Goal: Transaction & Acquisition: Book appointment/travel/reservation

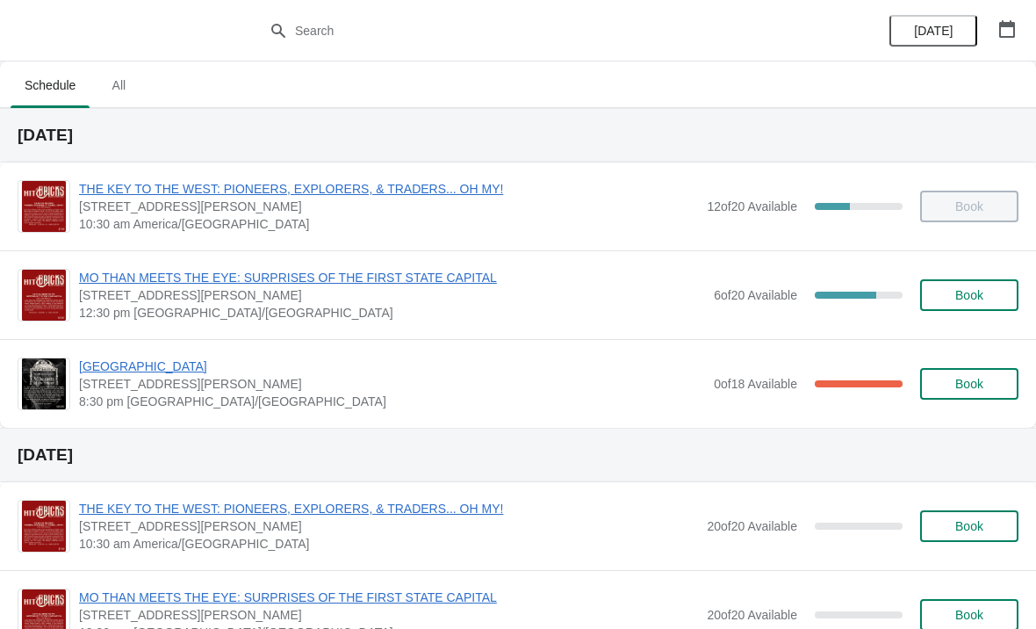
click at [231, 321] on span "12:30 pm [GEOGRAPHIC_DATA]/[GEOGRAPHIC_DATA]" at bounding box center [392, 313] width 626 height 18
click at [257, 283] on span "MO THAN MEETS THE EYE: SURPRISES OF THE FIRST STATE CAPITAL" at bounding box center [392, 278] width 626 height 18
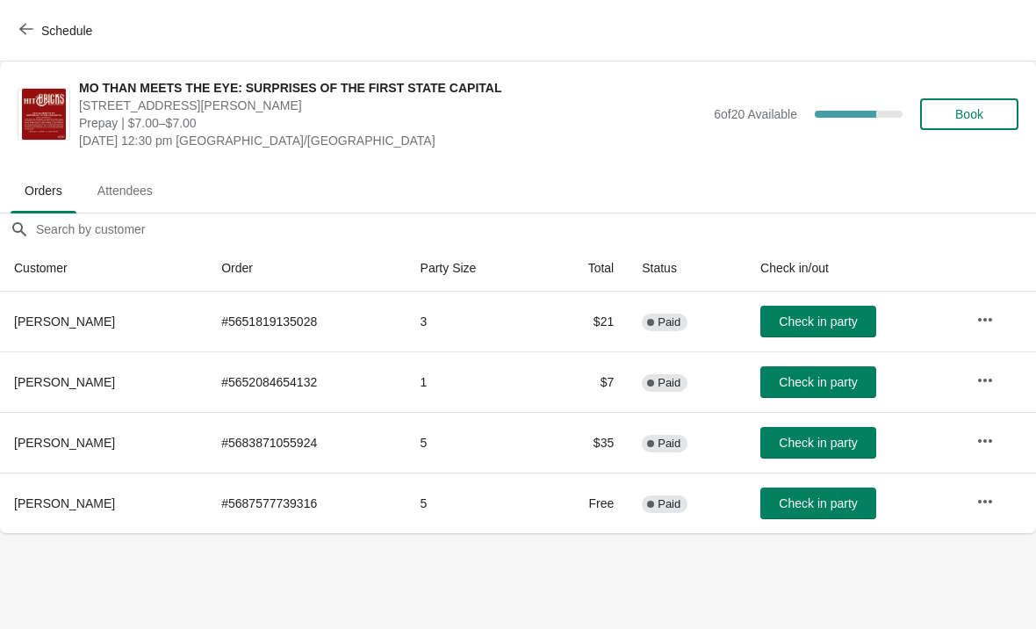
click at [979, 115] on span "Book" at bounding box center [970, 114] width 28 height 14
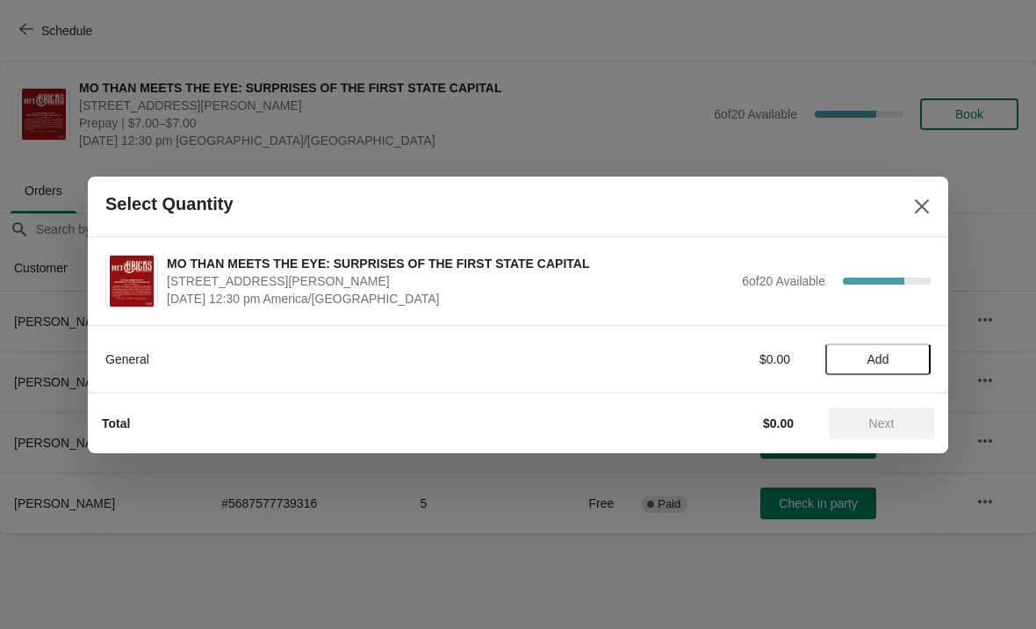
click at [870, 371] on button "Add" at bounding box center [878, 359] width 105 height 32
click at [889, 429] on span "Next" at bounding box center [881, 423] width 25 height 14
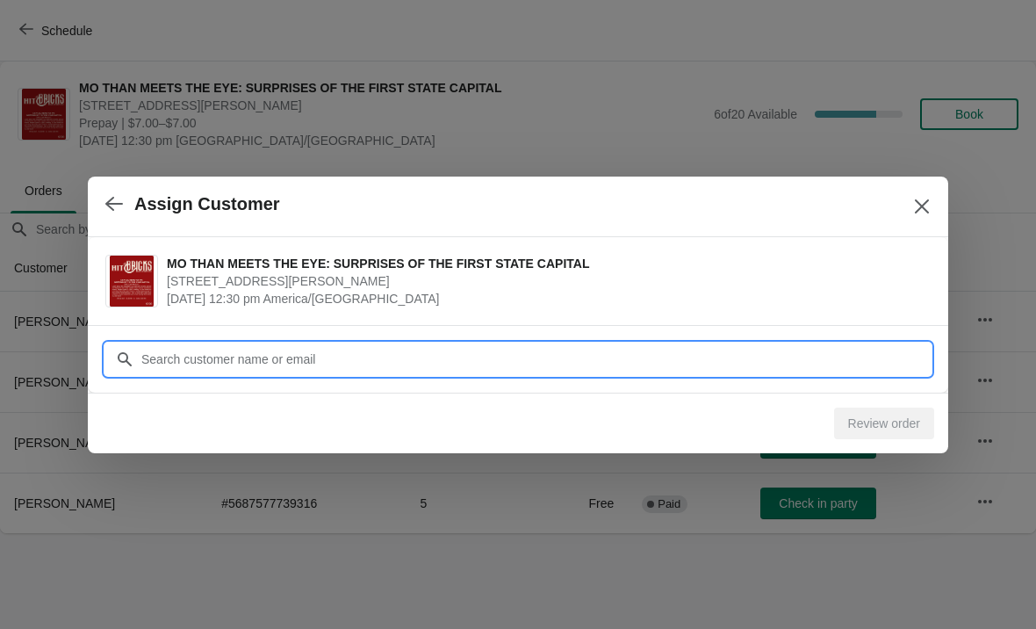
click at [194, 368] on input "Customer" at bounding box center [536, 359] width 790 height 32
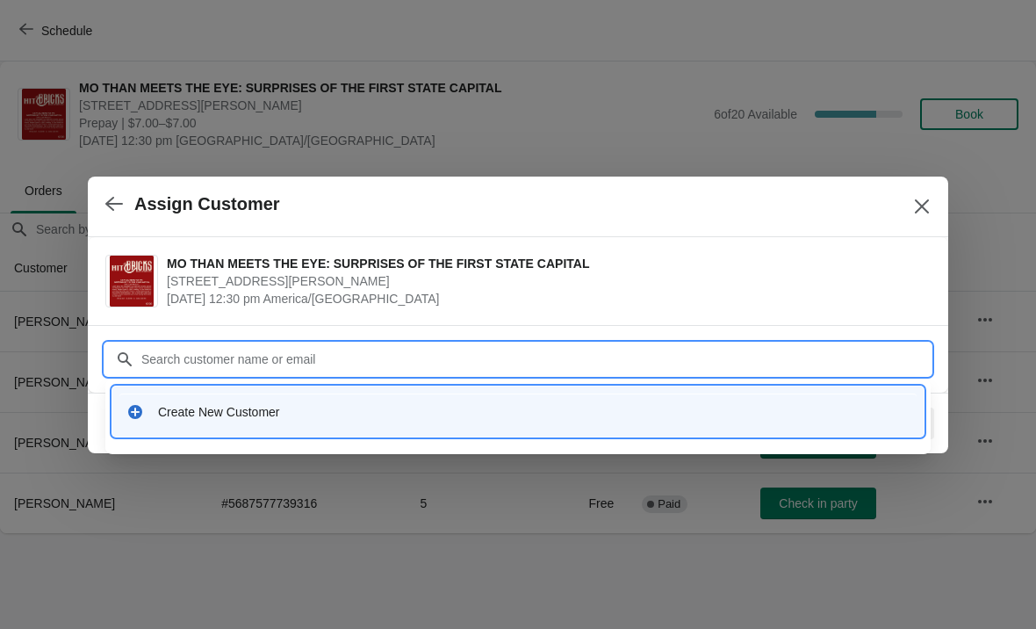
click at [221, 408] on div "Create New Customer" at bounding box center [534, 412] width 752 height 18
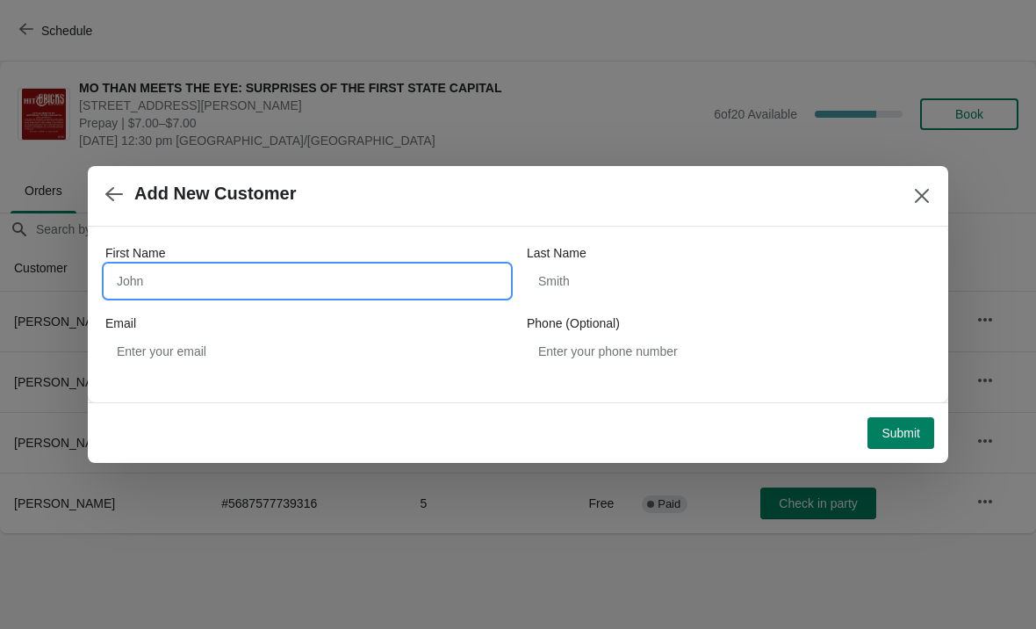
click at [160, 296] on input "First Name" at bounding box center [307, 281] width 404 height 32
type input "Shirley"
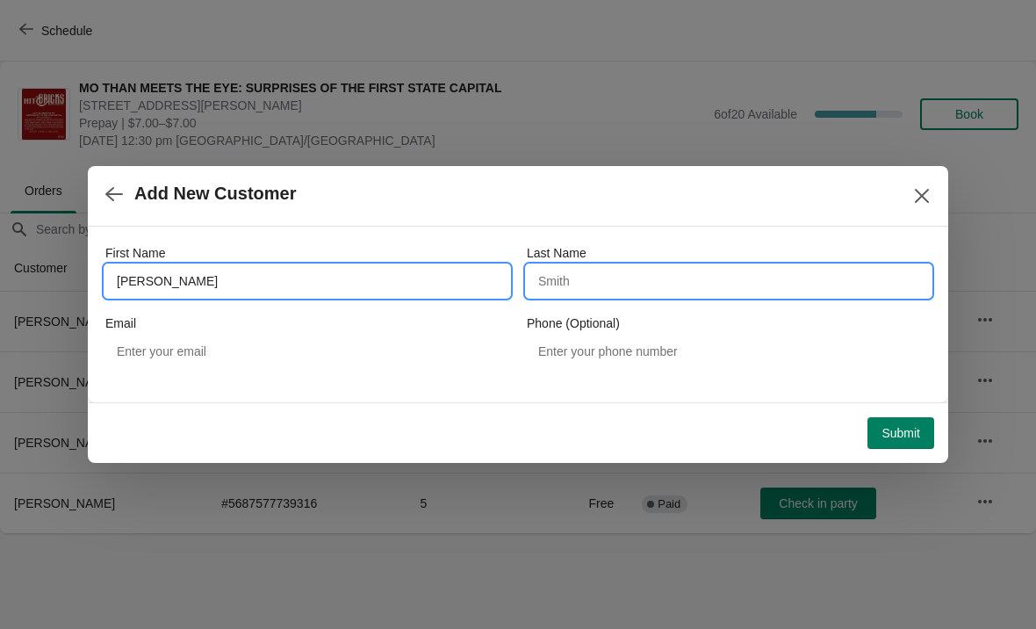
click at [593, 284] on input "Last Name" at bounding box center [729, 281] width 404 height 32
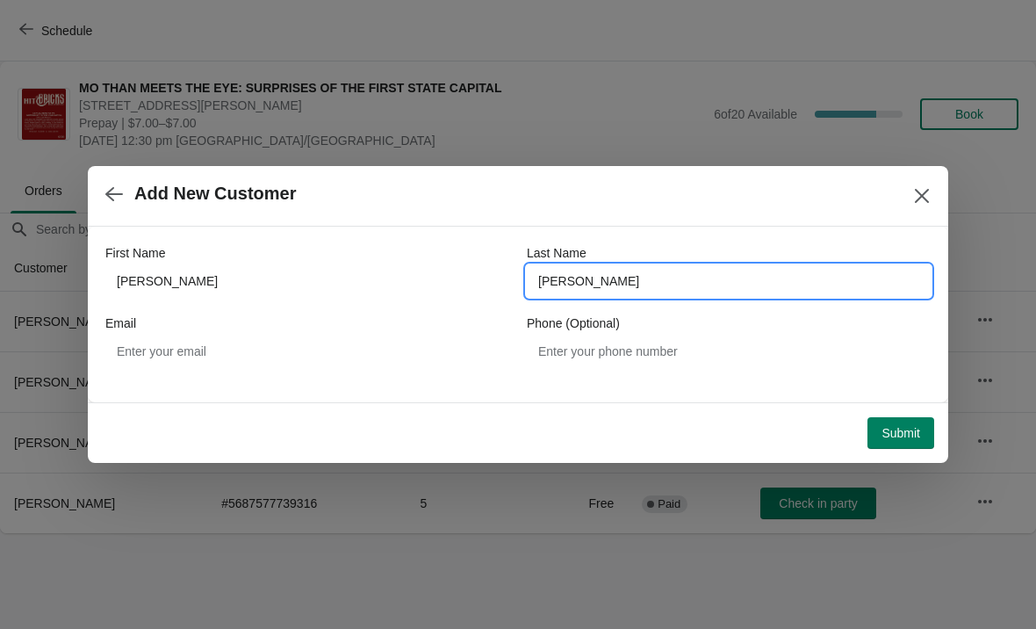
type input "Millikan"
click at [909, 447] on button "Submit" at bounding box center [901, 433] width 67 height 32
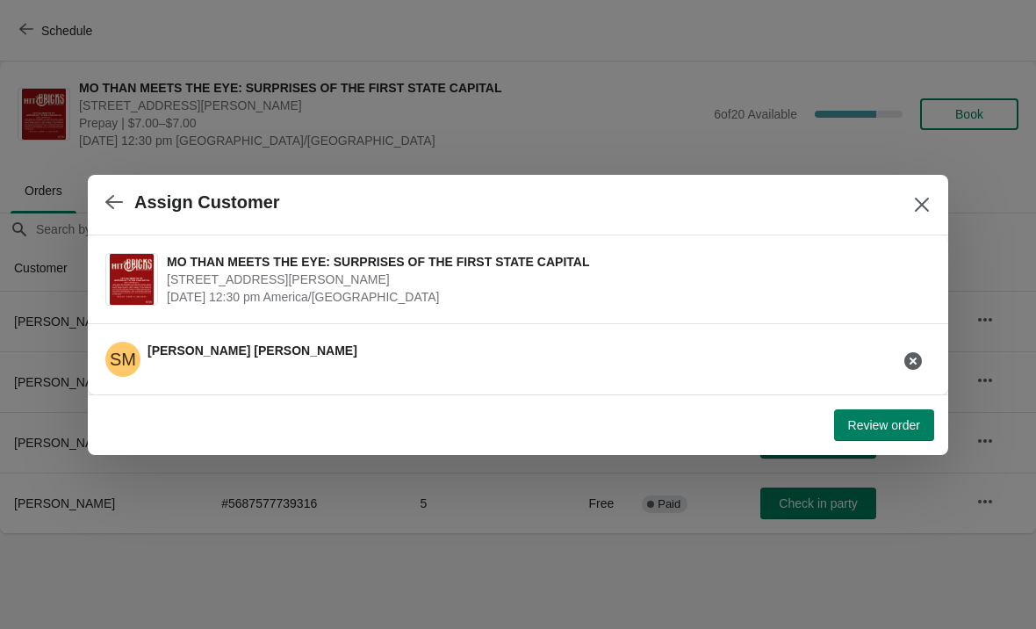
click at [883, 427] on span "Review order" at bounding box center [884, 425] width 72 height 14
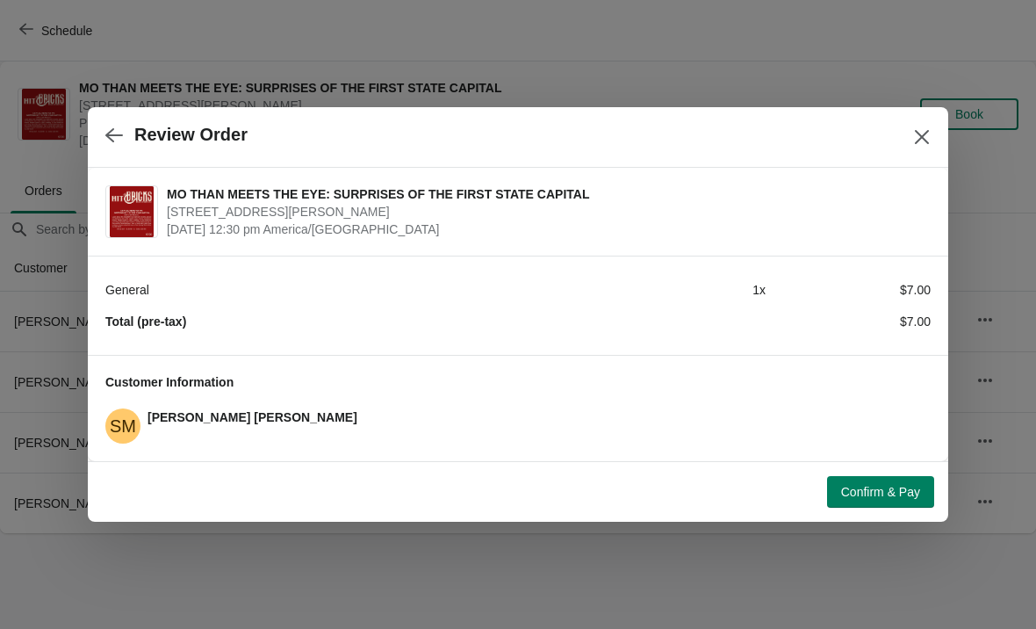
click at [878, 500] on button "Confirm & Pay" at bounding box center [880, 492] width 107 height 32
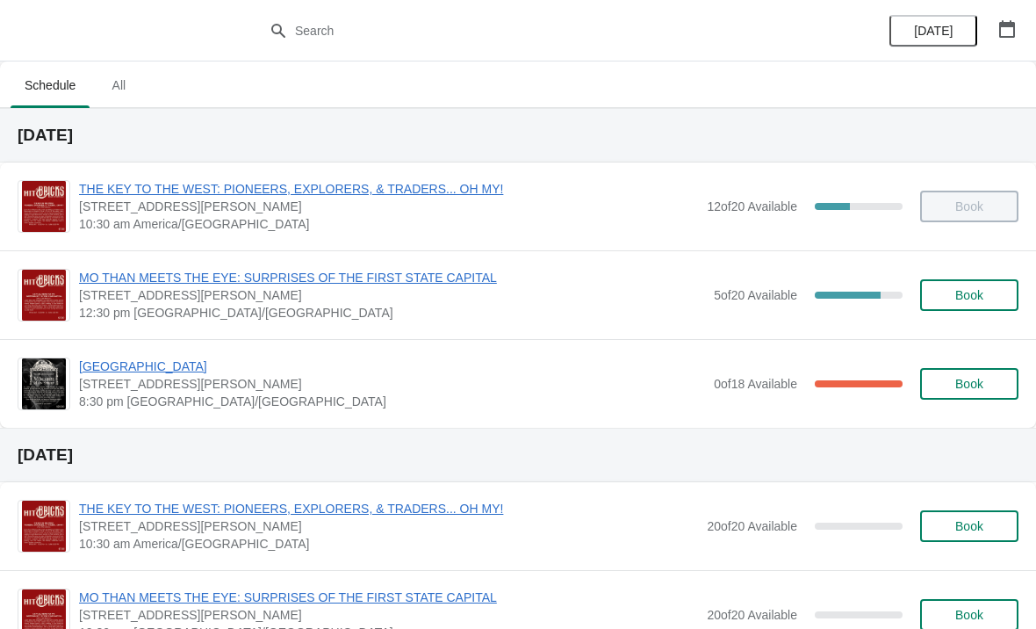
click at [978, 307] on button "Book" at bounding box center [969, 295] width 98 height 32
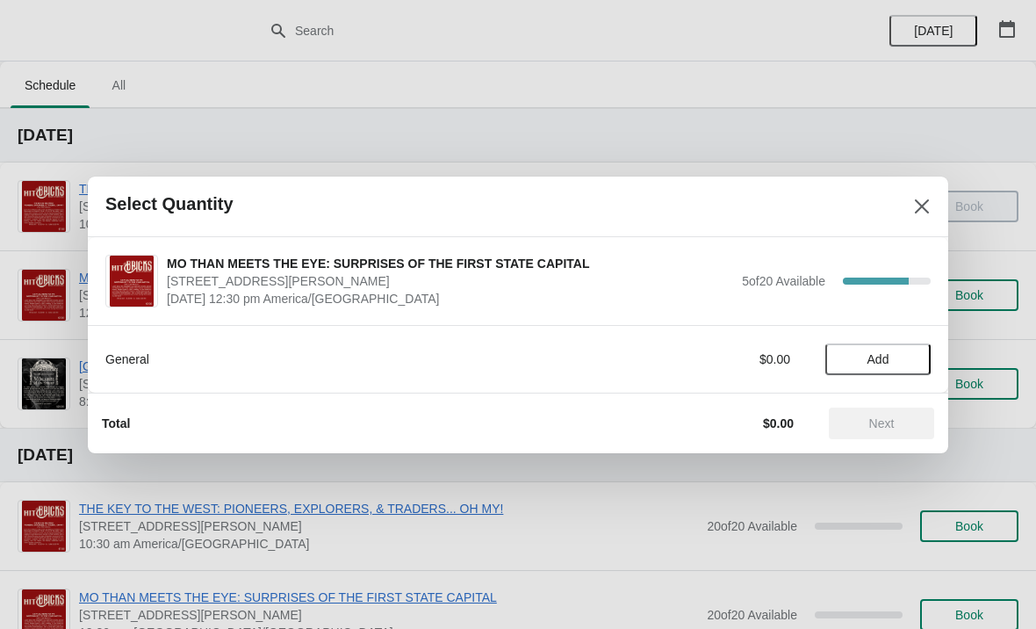
click at [884, 361] on span "Add" at bounding box center [879, 359] width 22 height 14
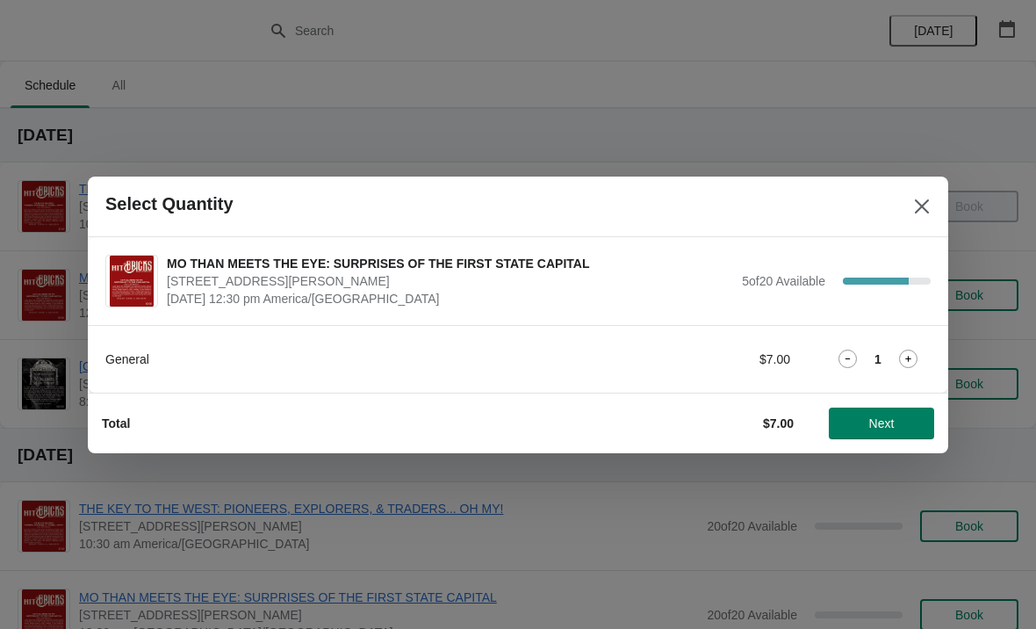
click at [906, 367] on icon at bounding box center [908, 359] width 18 height 18
click at [895, 433] on button "Next" at bounding box center [881, 424] width 105 height 32
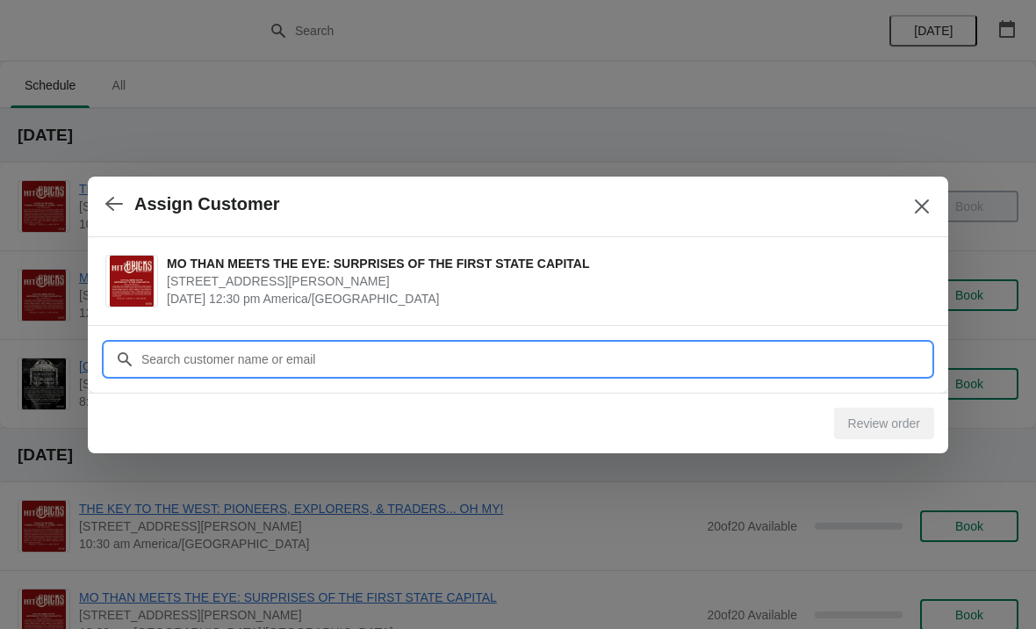
click at [229, 352] on input "Customer" at bounding box center [536, 359] width 790 height 32
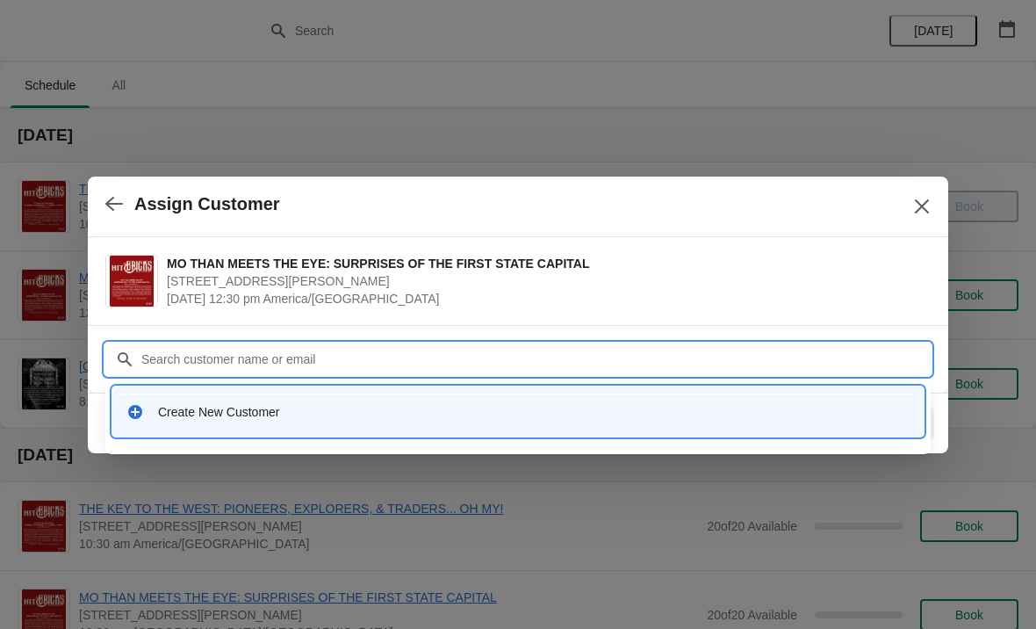
click at [210, 423] on div "Create New Customer" at bounding box center [517, 411] width 797 height 36
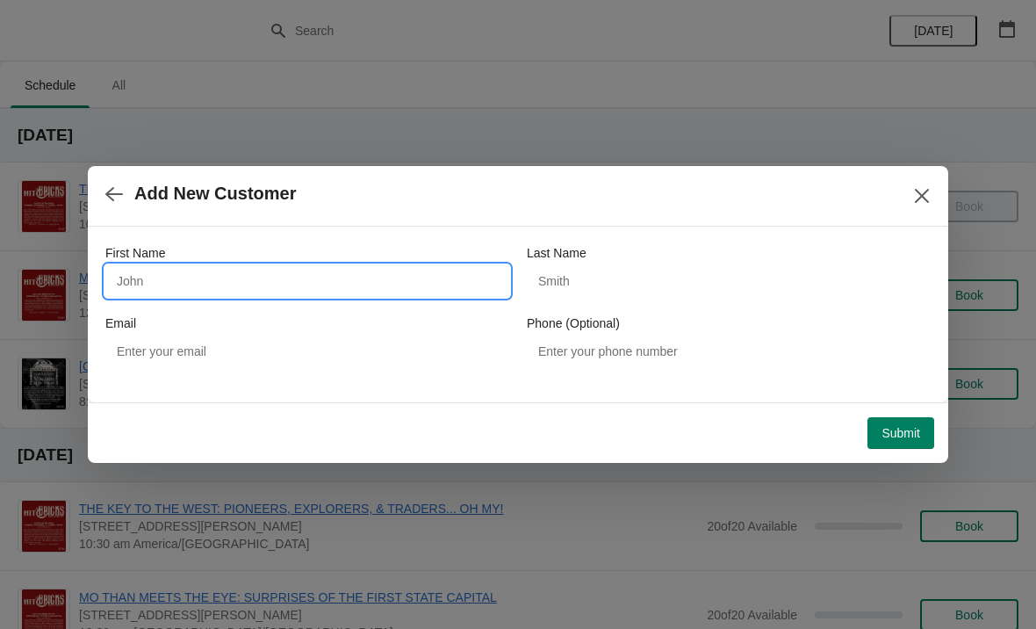
click at [174, 281] on input "First Name" at bounding box center [307, 281] width 404 height 32
type input "Doris"
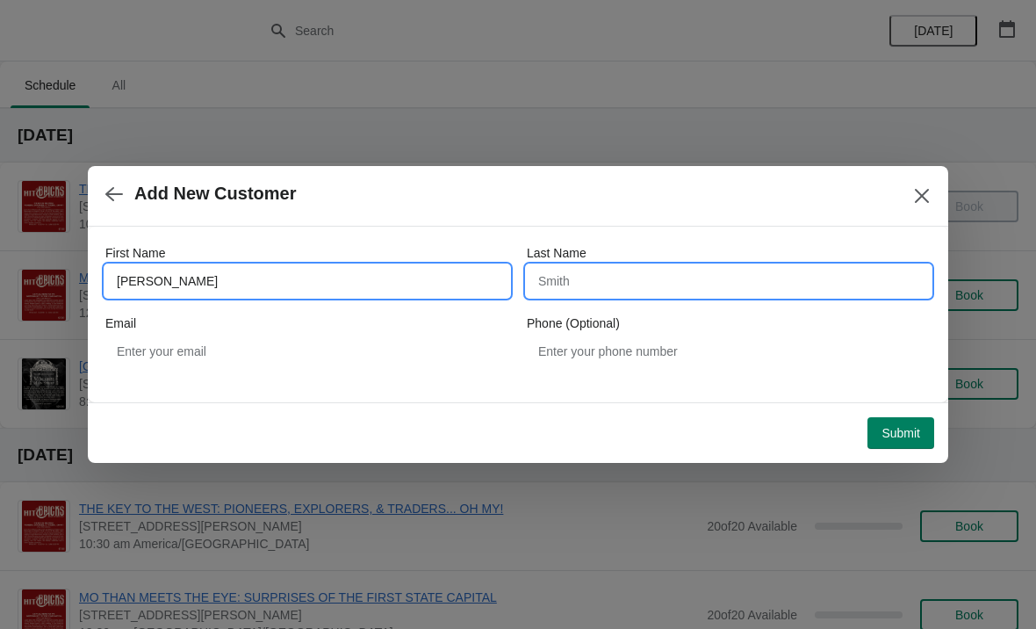
click at [611, 281] on input "Last Name" at bounding box center [729, 281] width 404 height 32
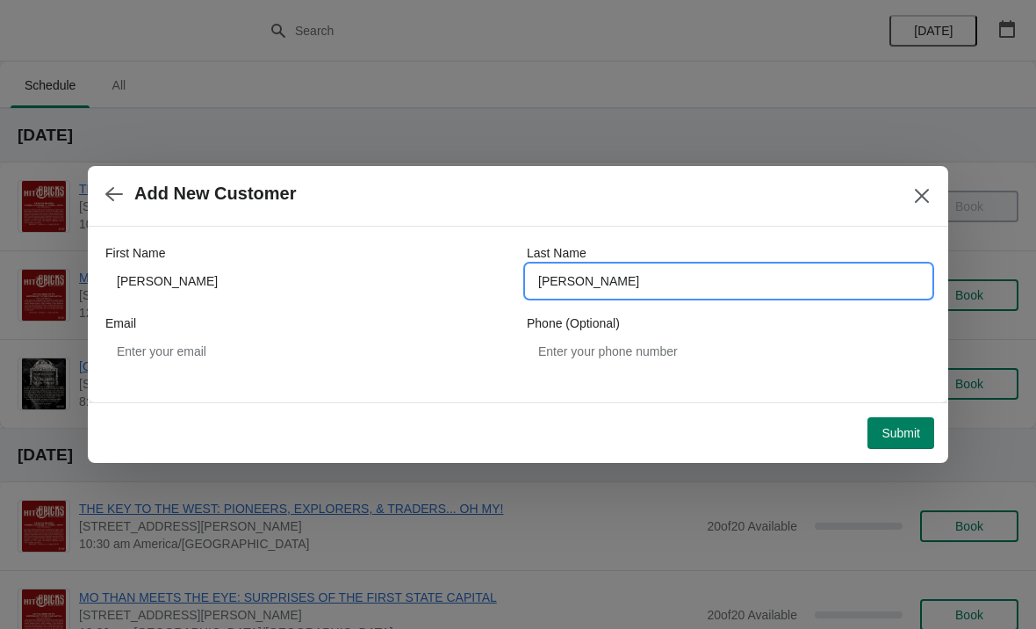
type input "Mazzola"
click at [920, 437] on button "Submit" at bounding box center [901, 433] width 67 height 32
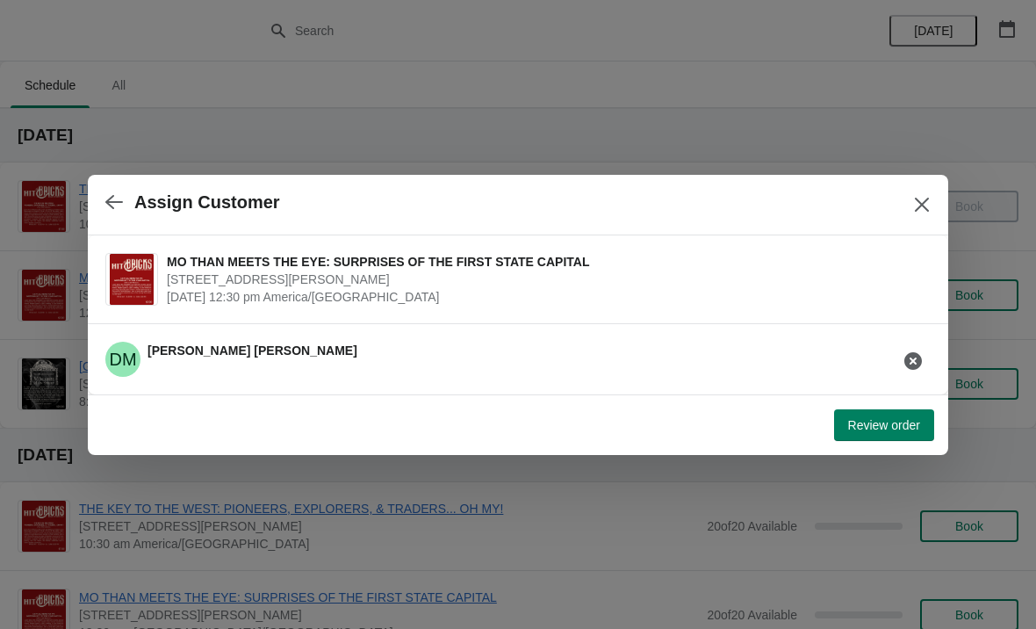
click at [880, 418] on span "Review order" at bounding box center [884, 425] width 72 height 14
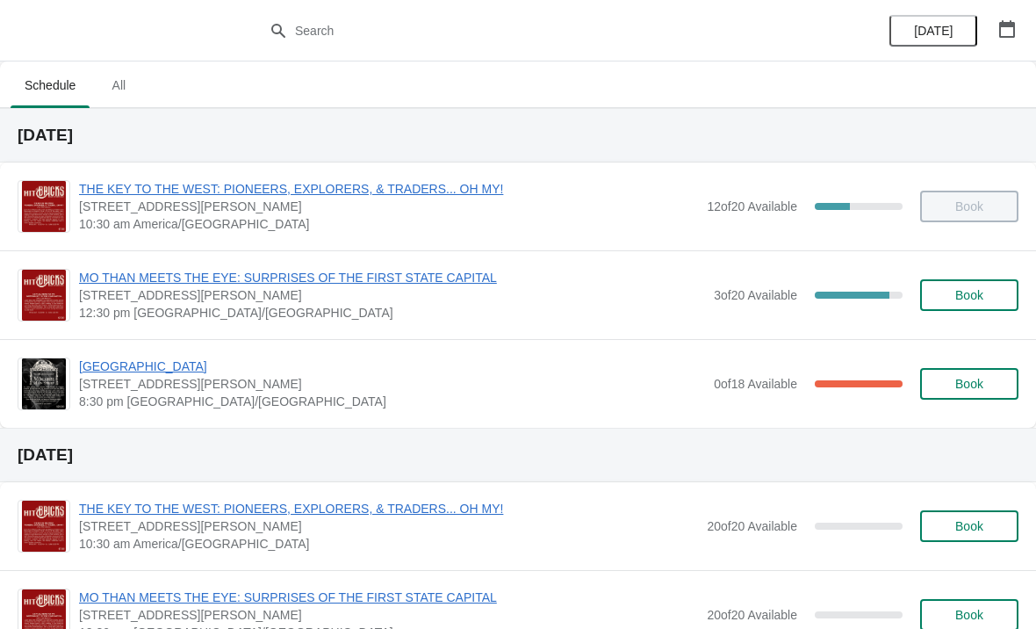
click at [970, 309] on button "Book" at bounding box center [969, 295] width 98 height 32
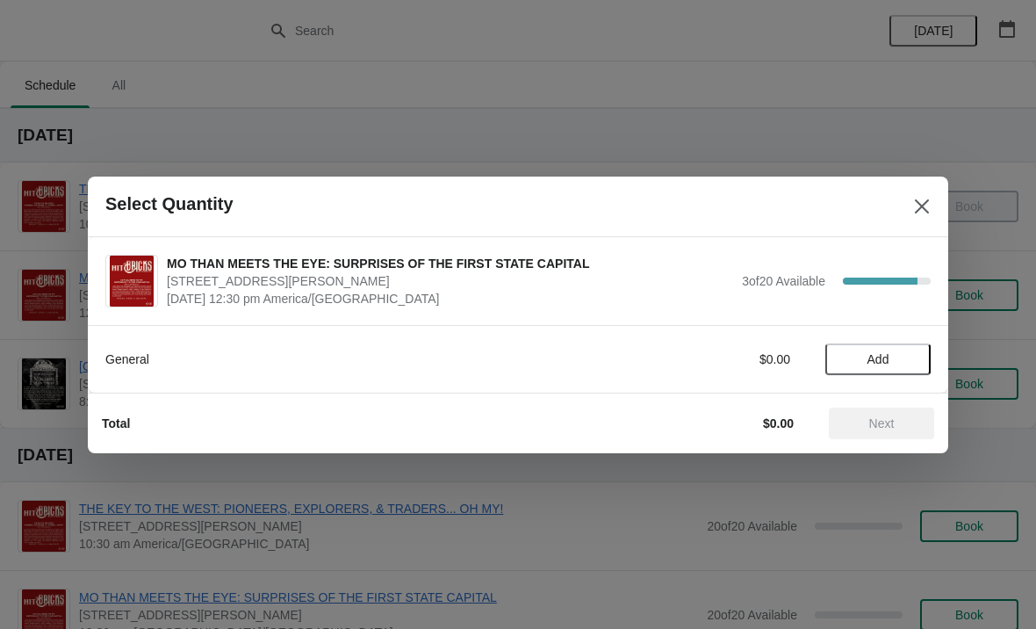
click at [881, 330] on div "General $0.00 Add" at bounding box center [518, 350] width 826 height 49
click at [896, 361] on span "Add" at bounding box center [878, 359] width 74 height 14
click at [886, 420] on span "Next" at bounding box center [881, 423] width 25 height 14
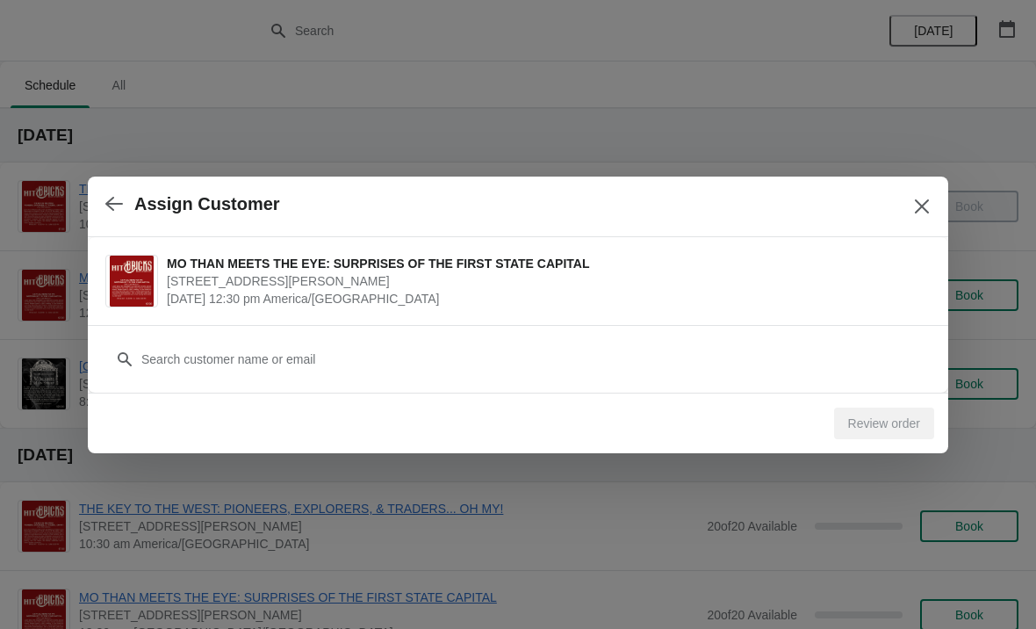
click at [215, 201] on h2 "Assign Customer" at bounding box center [207, 204] width 146 height 20
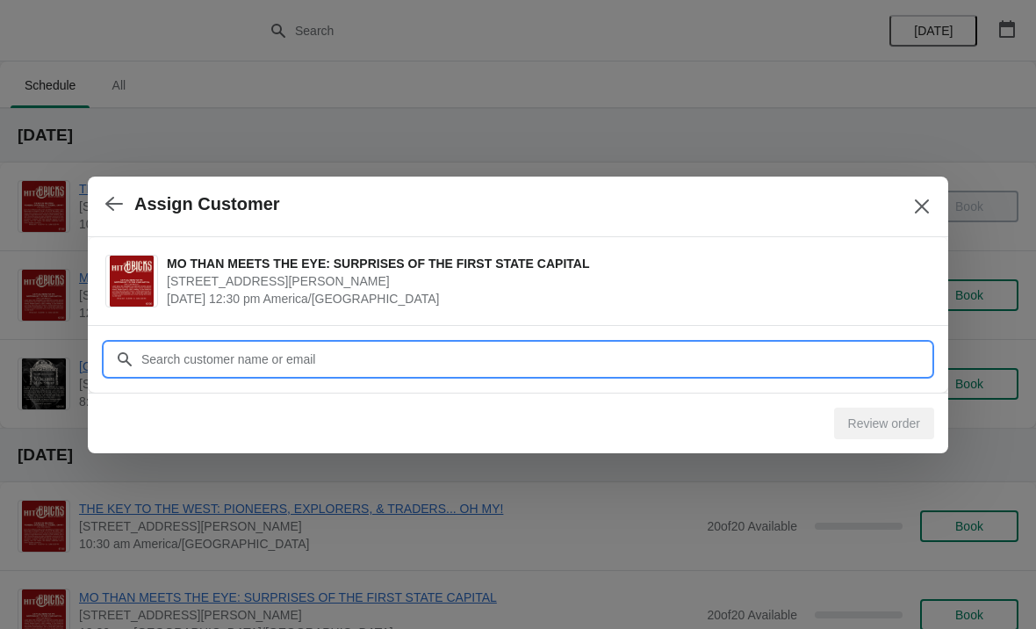
click at [328, 353] on input "Customer" at bounding box center [536, 359] width 790 height 32
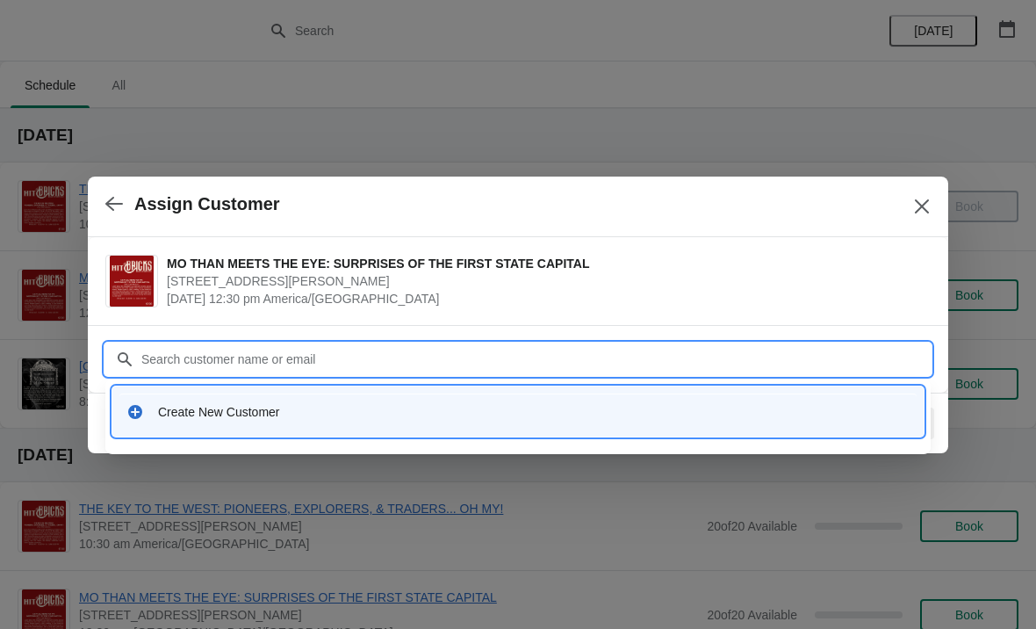
click at [182, 424] on div "Create New Customer" at bounding box center [517, 411] width 797 height 36
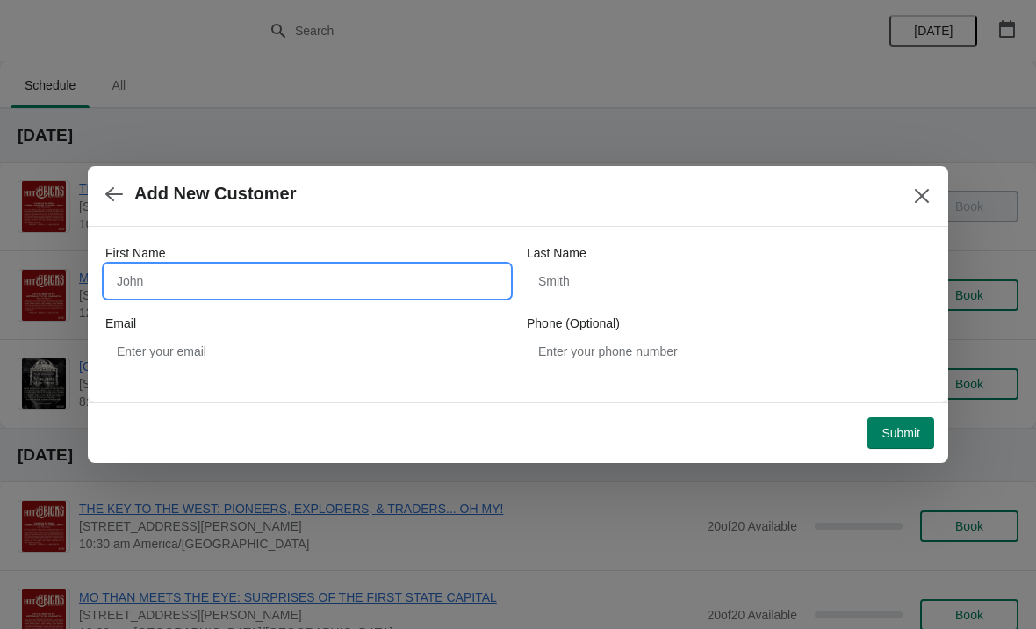
click at [162, 276] on input "First Name" at bounding box center [307, 281] width 404 height 32
type input "[PERSON_NAME]"
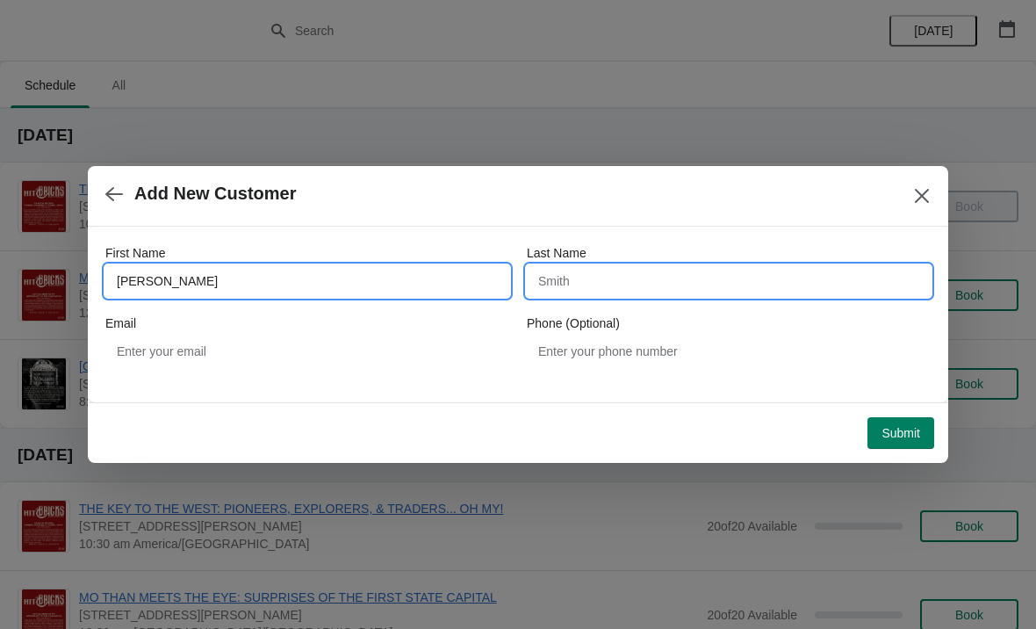
click at [617, 285] on input "Last Name" at bounding box center [729, 281] width 404 height 32
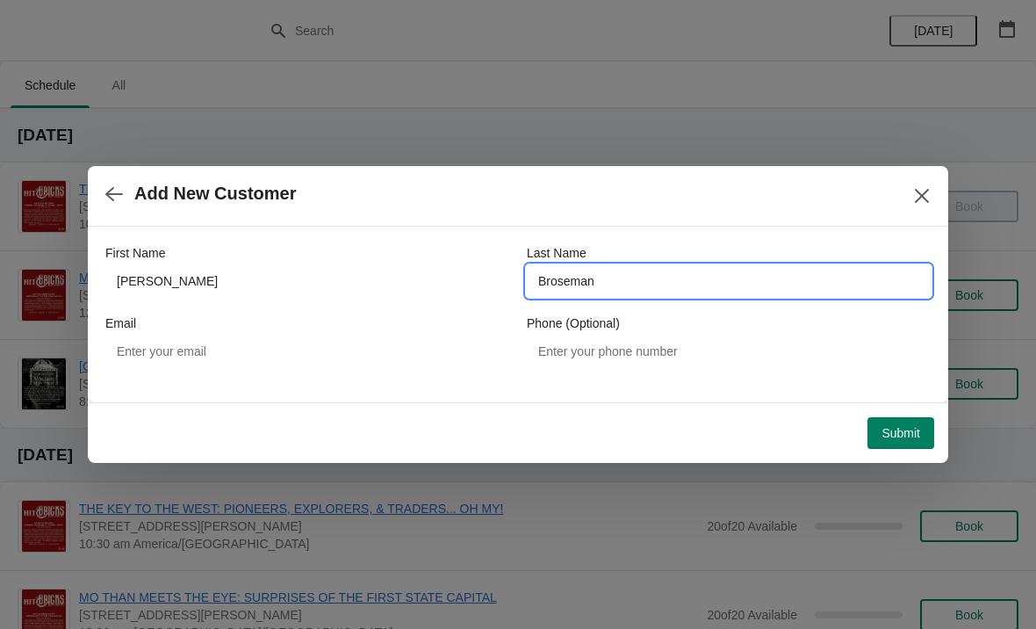
type input "Broseman"
click at [896, 429] on span "Submit" at bounding box center [901, 433] width 39 height 14
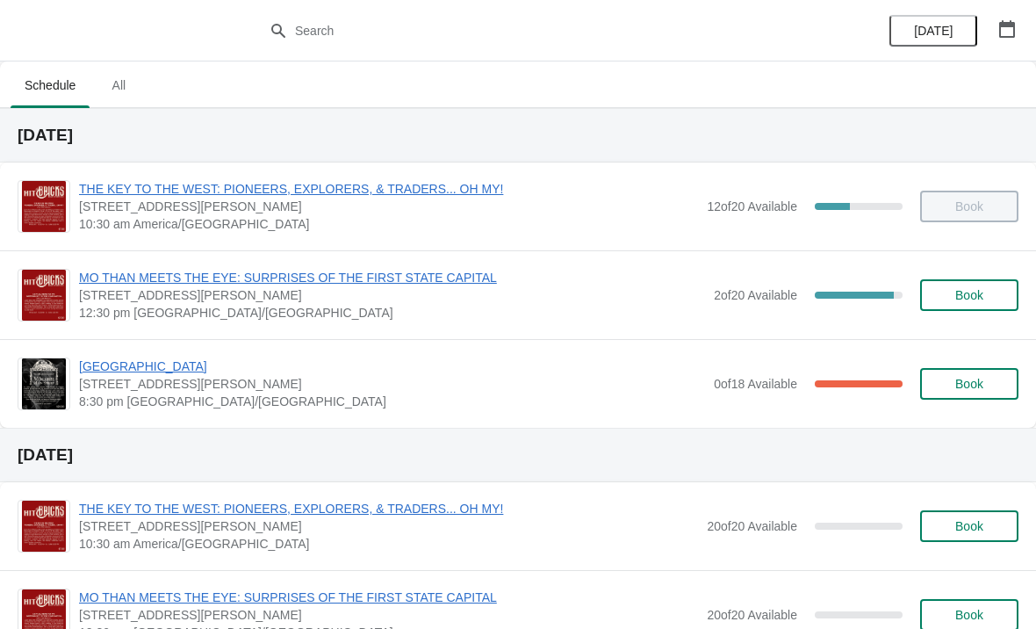
click at [979, 303] on button "Book" at bounding box center [969, 295] width 98 height 32
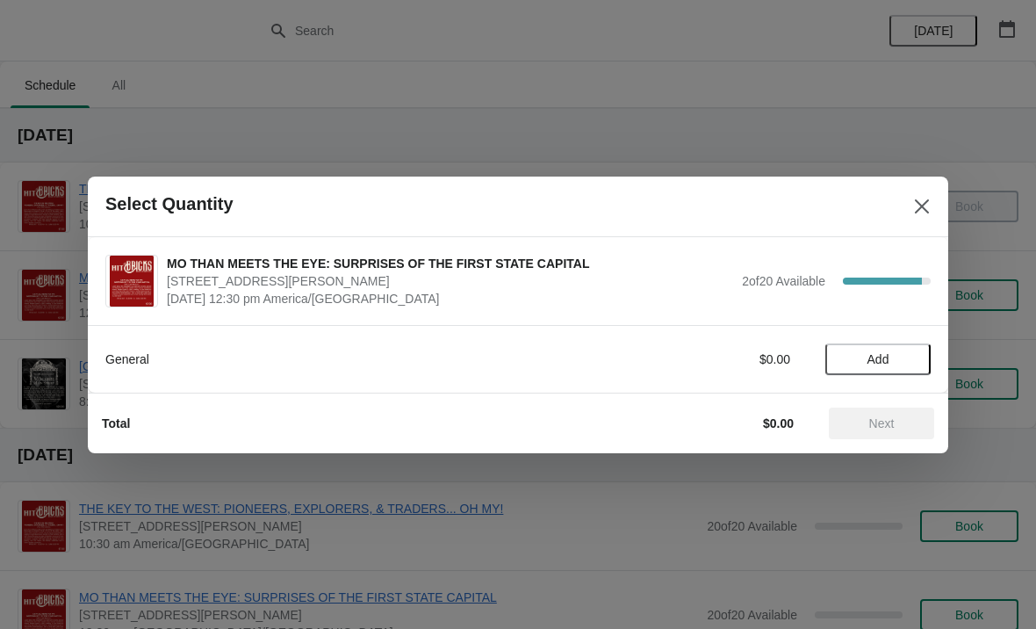
click at [893, 352] on span "Add" at bounding box center [878, 359] width 74 height 14
click at [891, 434] on button "Next" at bounding box center [881, 424] width 105 height 32
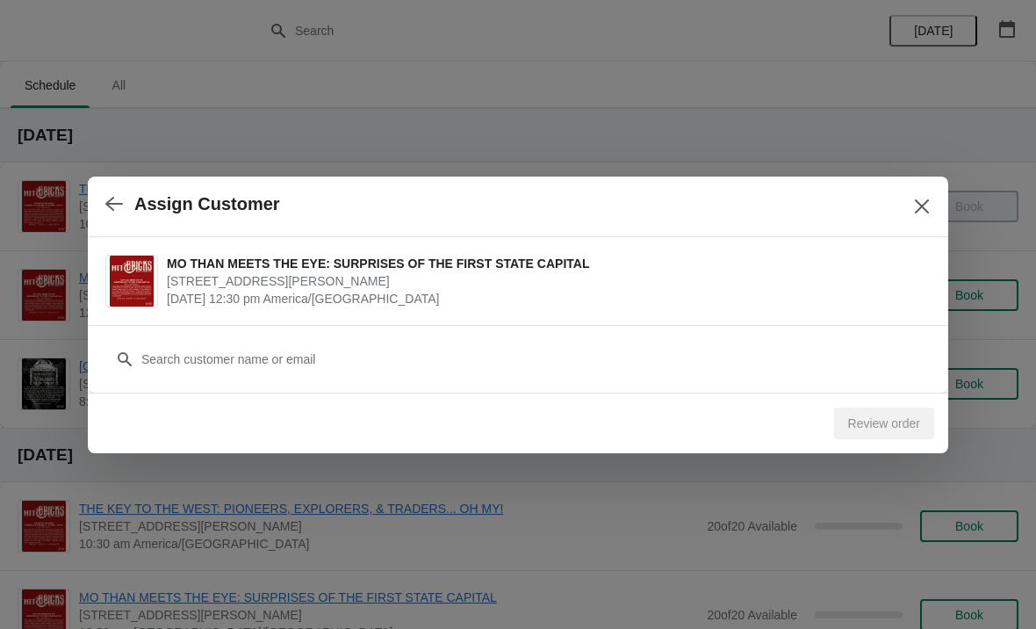
click at [922, 206] on icon "Close" at bounding box center [922, 205] width 14 height 14
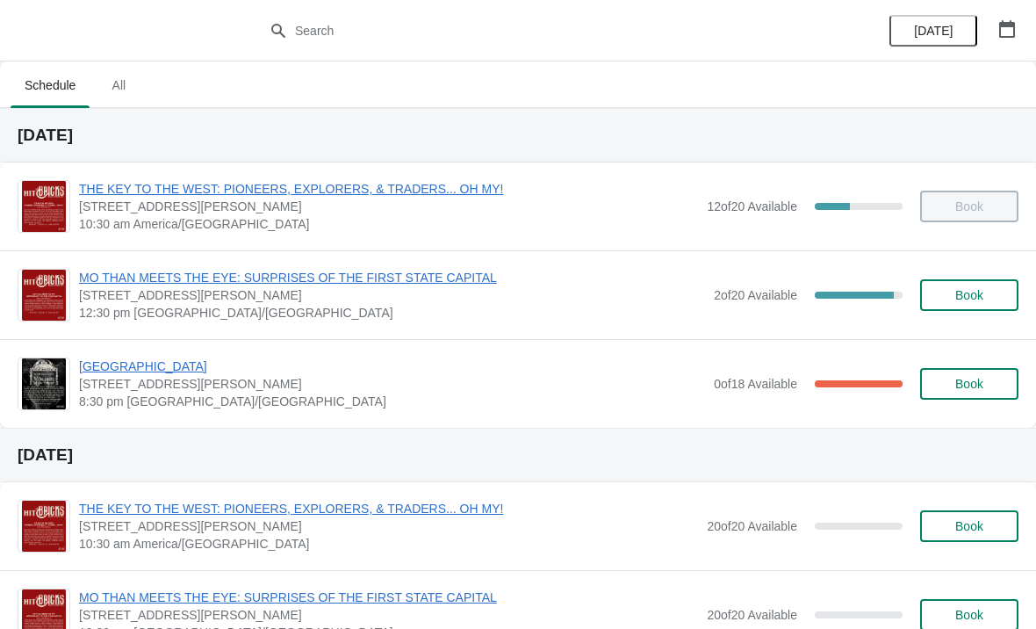
click at [418, 274] on span "MO THAN MEETS THE EYE: SURPRISES OF THE FIRST STATE CAPITAL" at bounding box center [392, 278] width 626 height 18
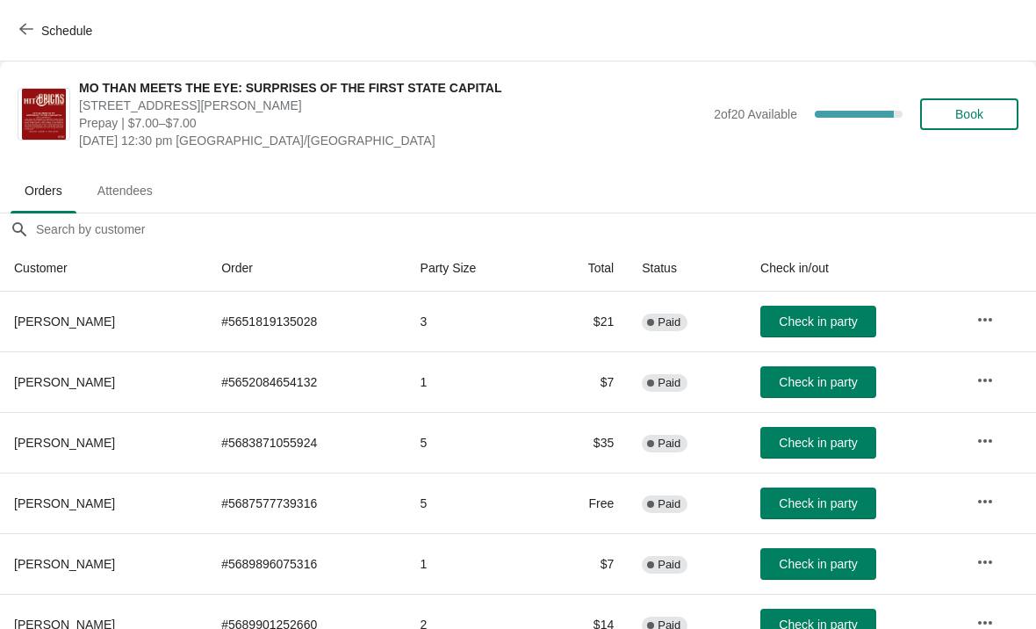
click at [47, 32] on span "Schedule" at bounding box center [66, 31] width 51 height 14
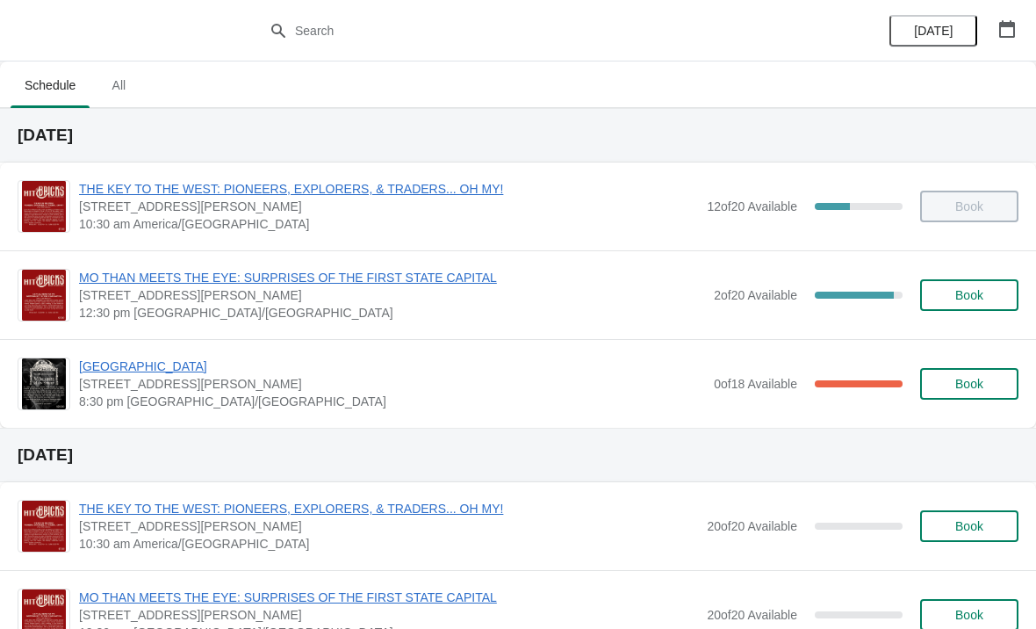
click at [976, 296] on span "Book" at bounding box center [970, 295] width 28 height 14
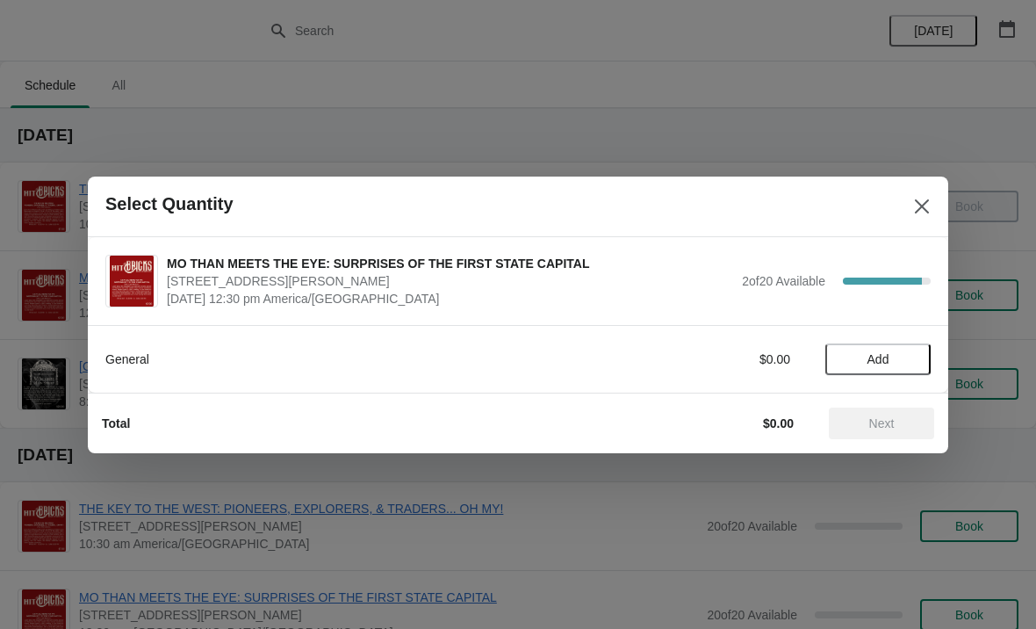
click at [886, 364] on span "Add" at bounding box center [879, 359] width 22 height 14
click at [913, 364] on icon at bounding box center [908, 359] width 18 height 18
click at [891, 429] on span "Next" at bounding box center [881, 423] width 25 height 14
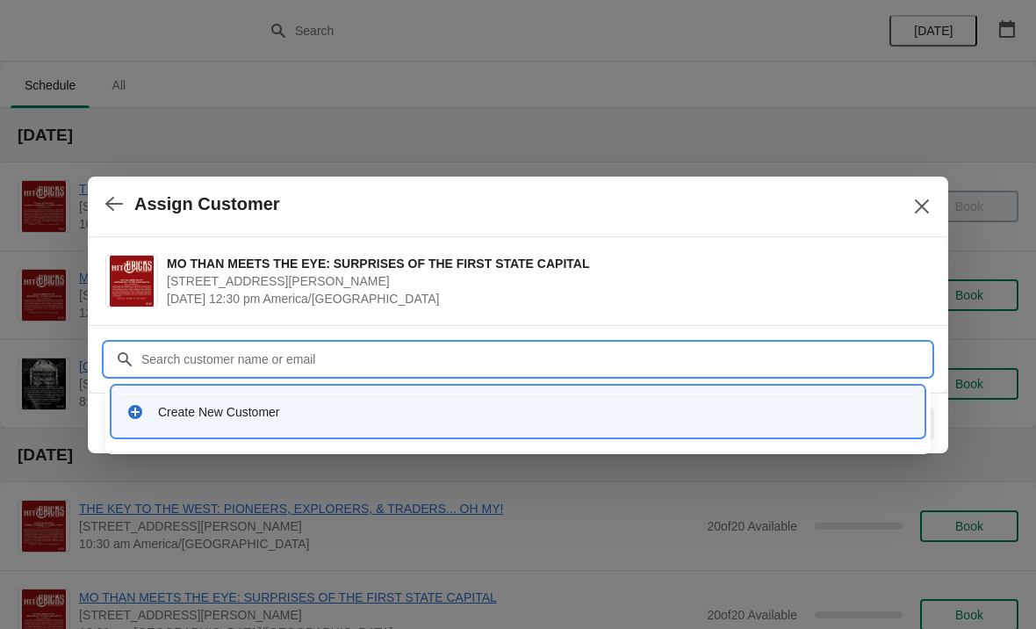
click at [229, 422] on div "Create New Customer" at bounding box center [517, 411] width 797 height 36
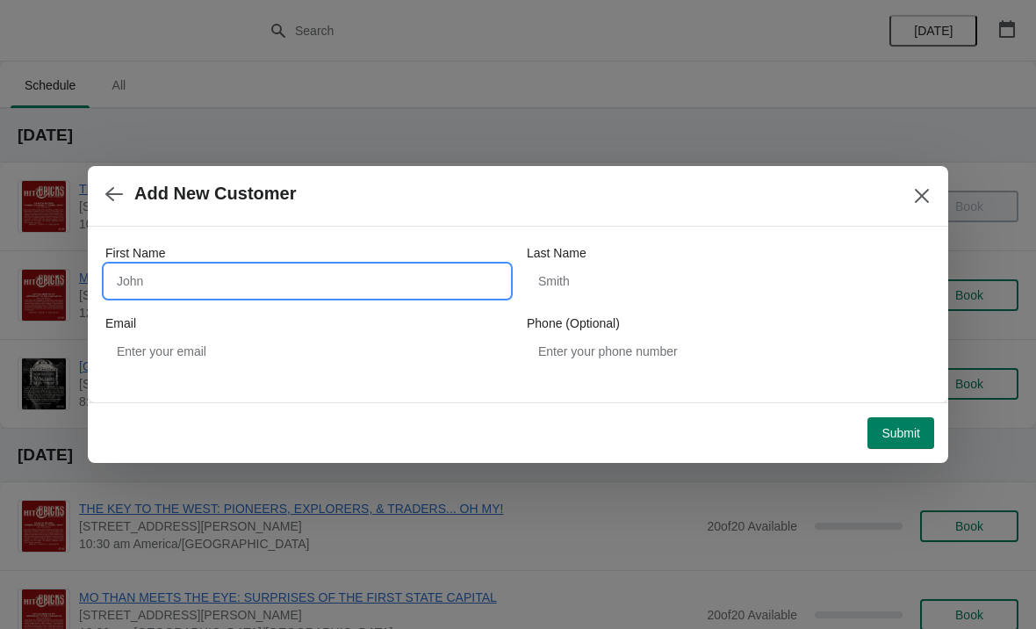
click at [151, 295] on input "First Name" at bounding box center [307, 281] width 404 height 32
type input "Patricia"
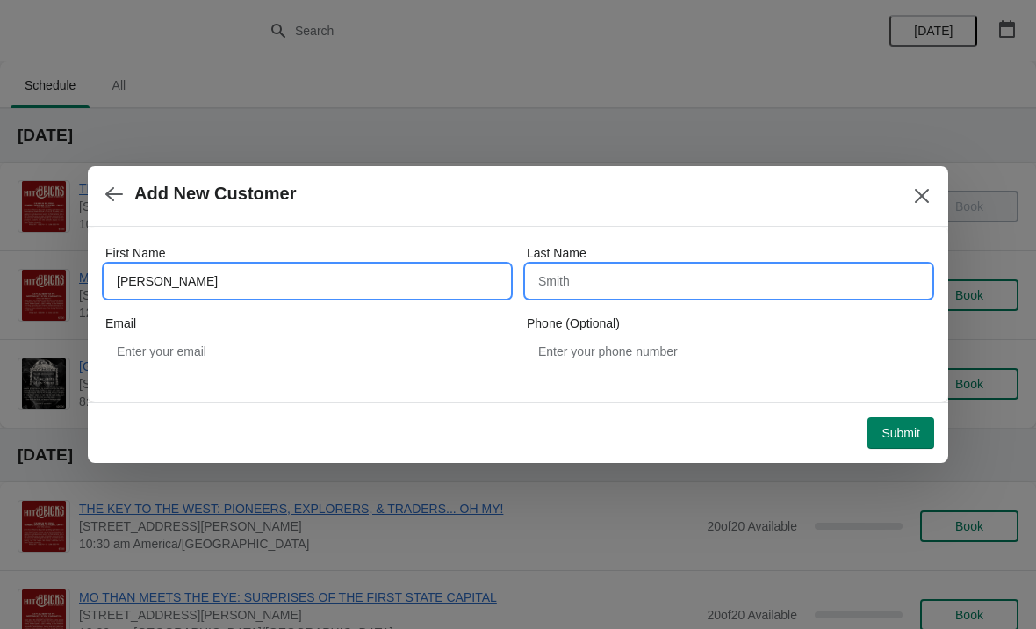
click at [587, 289] on input "Last Name" at bounding box center [729, 281] width 404 height 32
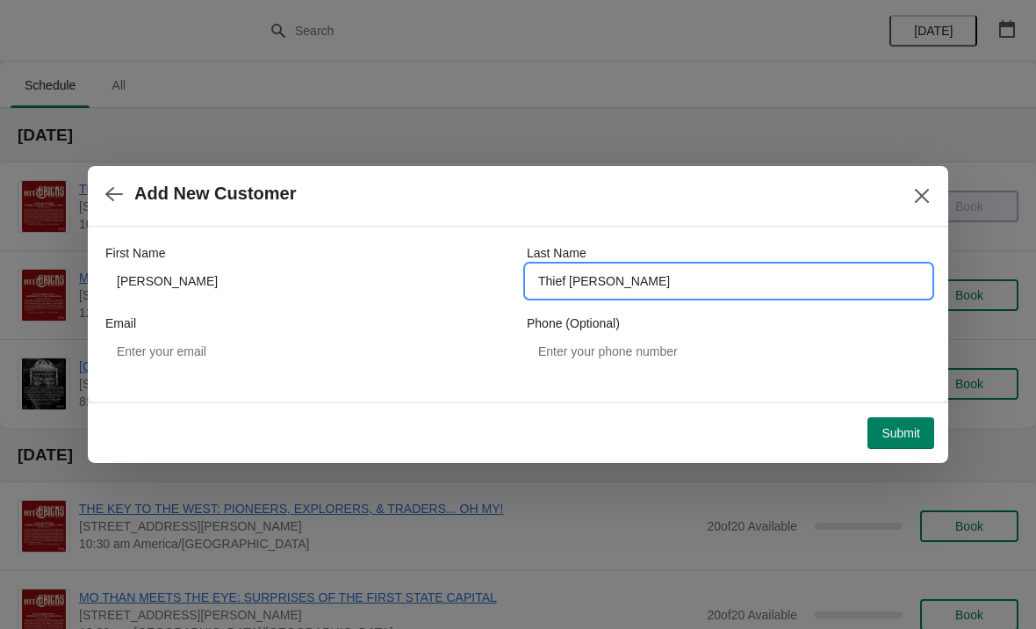
click at [567, 285] on input "Thief hegarty" at bounding box center [729, 281] width 404 height 32
click at [565, 284] on input "Thief hegarty" at bounding box center [729, 281] width 404 height 32
type input "Thiel hegarty"
click at [902, 447] on button "Submit" at bounding box center [901, 433] width 67 height 32
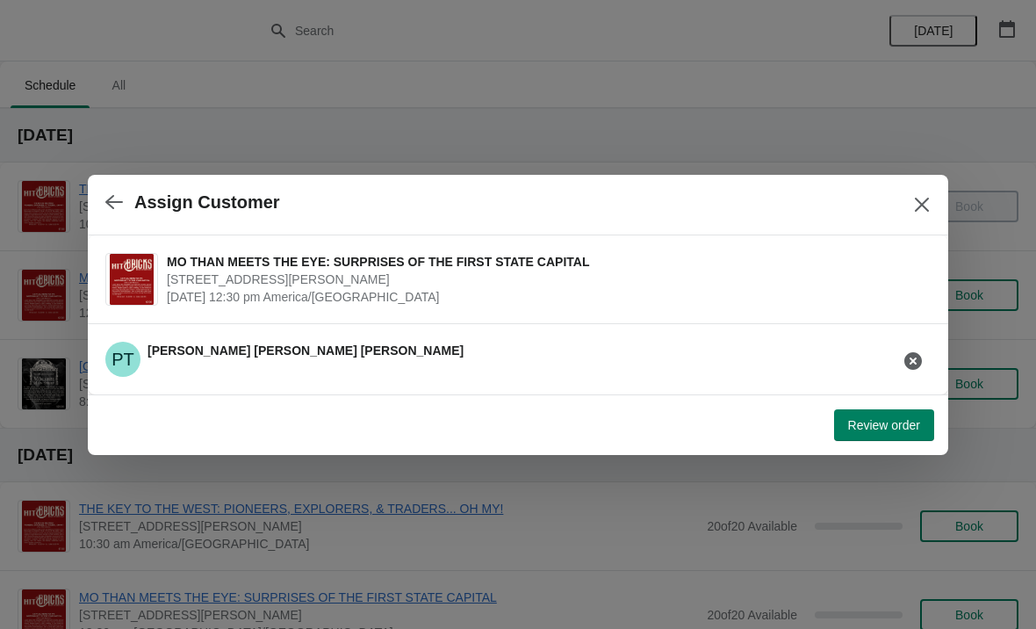
click at [887, 423] on span "Review order" at bounding box center [884, 425] width 72 height 14
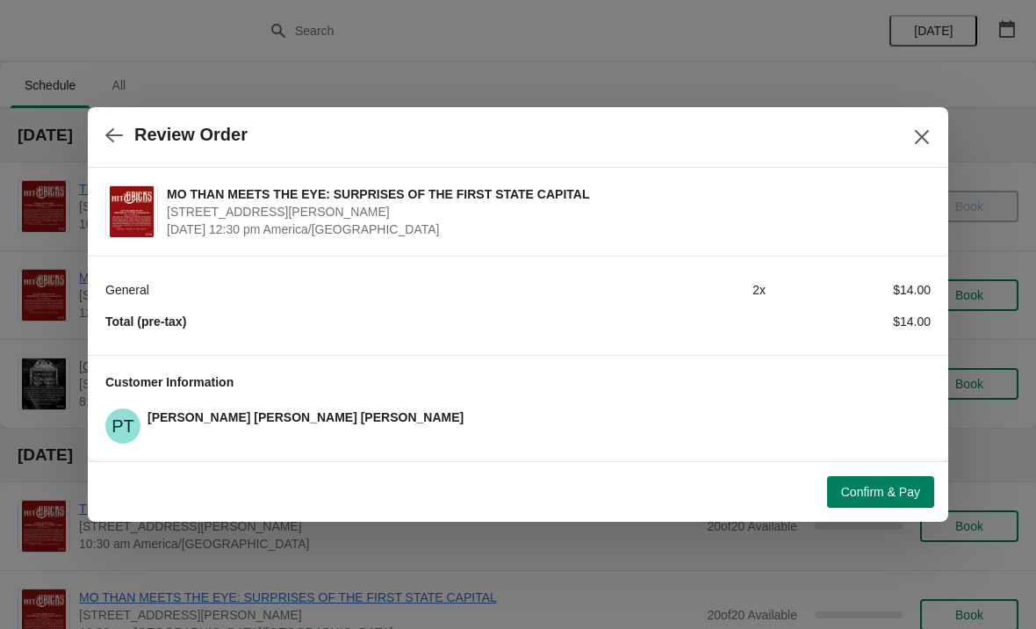
click at [868, 491] on span "Confirm & Pay" at bounding box center [880, 492] width 79 height 14
